Goal: Transaction & Acquisition: Obtain resource

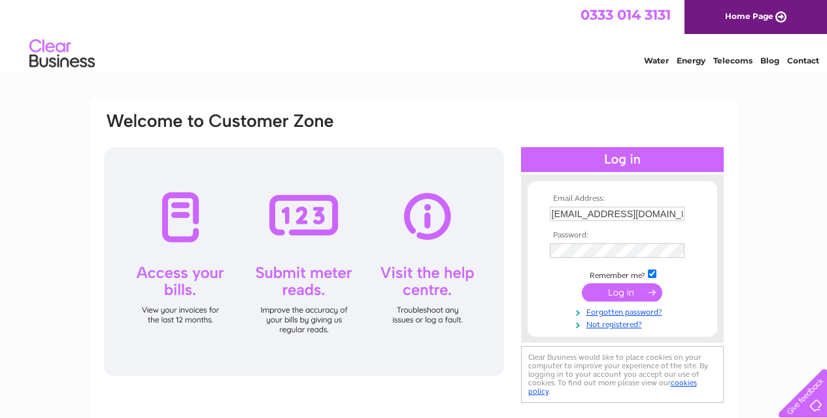
click at [628, 289] on input "submit" at bounding box center [622, 292] width 80 height 18
click at [627, 291] on input "submit" at bounding box center [622, 292] width 80 height 18
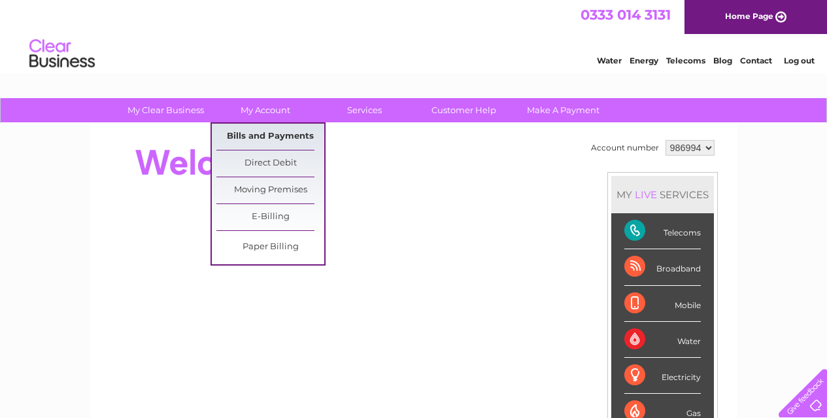
click at [268, 127] on link "Bills and Payments" at bounding box center [270, 137] width 108 height 26
click at [270, 136] on link "Bills and Payments" at bounding box center [270, 137] width 108 height 26
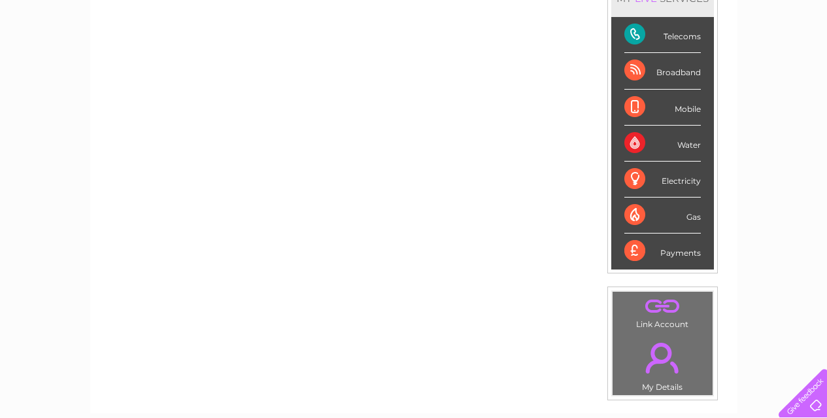
scroll to position [296, 0]
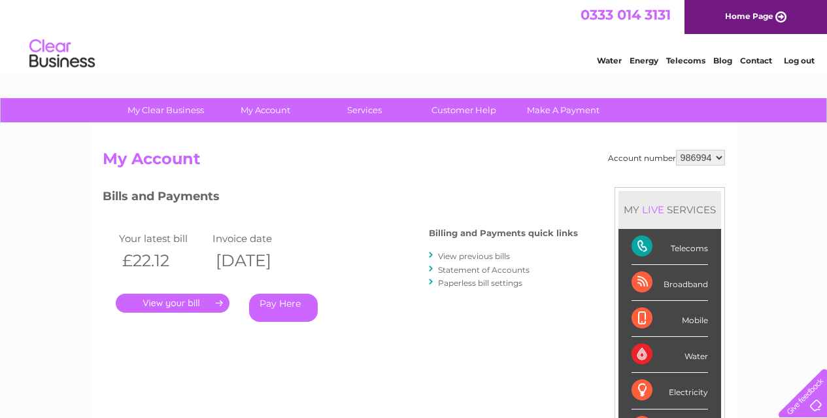
click at [185, 299] on link "." at bounding box center [173, 303] width 114 height 19
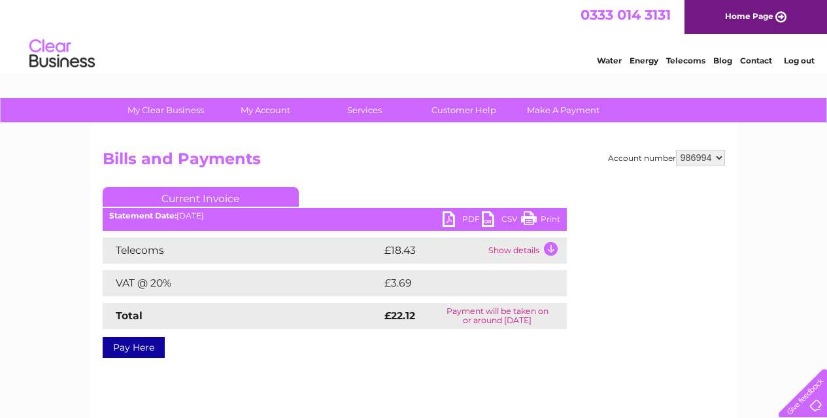
click at [449, 218] on link "PDF" at bounding box center [462, 220] width 39 height 19
